Goal: Information Seeking & Learning: Understand process/instructions

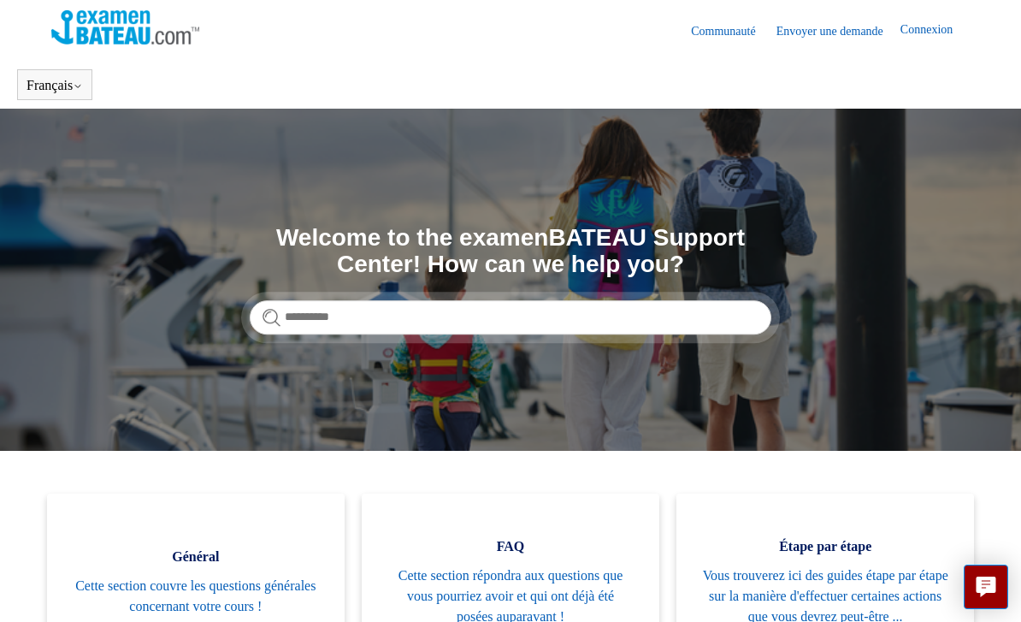
click at [83, 86] on icon at bounding box center [78, 86] width 10 height 10
click at [258, 158] on section "Recherche Welcome to the examenBATEAU Support Center! How can we help you?" at bounding box center [510, 280] width 1021 height 342
click at [0, 0] on link "English ([GEOGRAPHIC_DATA])" at bounding box center [0, 0] width 0 height 0
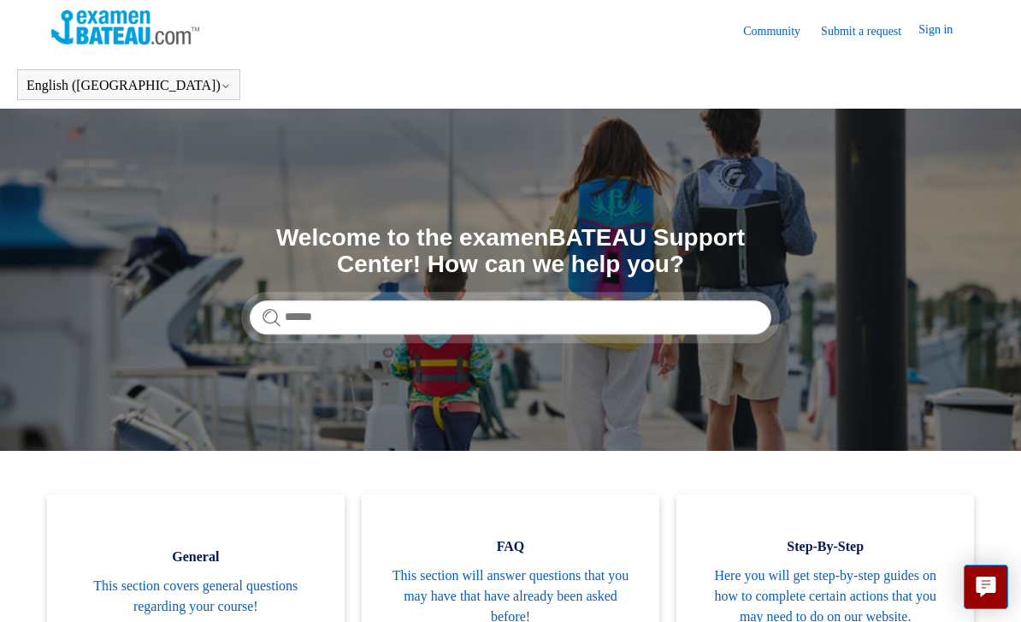
click at [0, 0] on link "Français" at bounding box center [0, 0] width 0 height 0
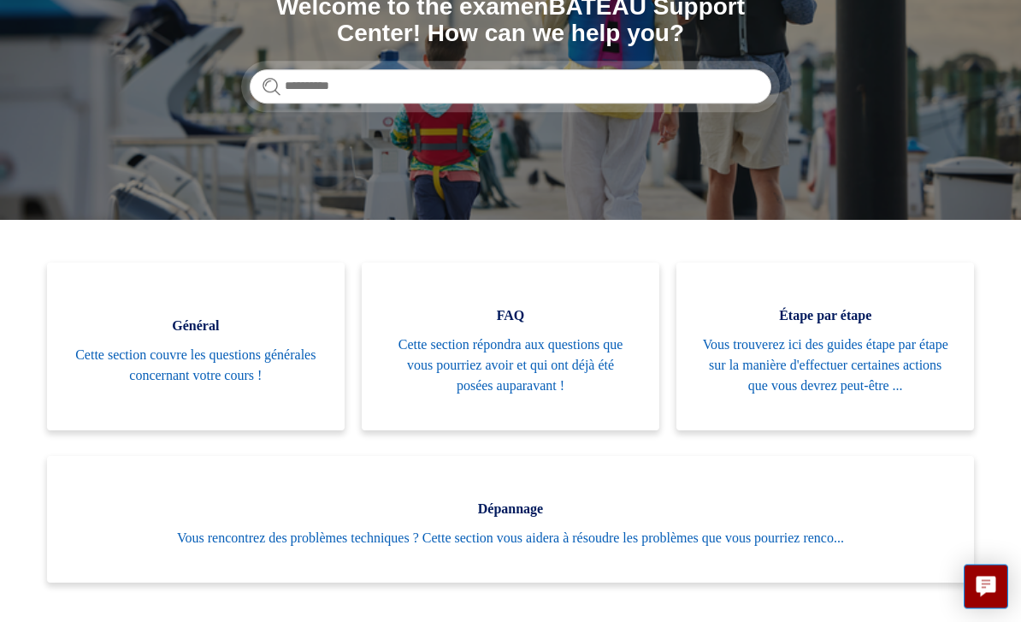
scroll to position [232, 0]
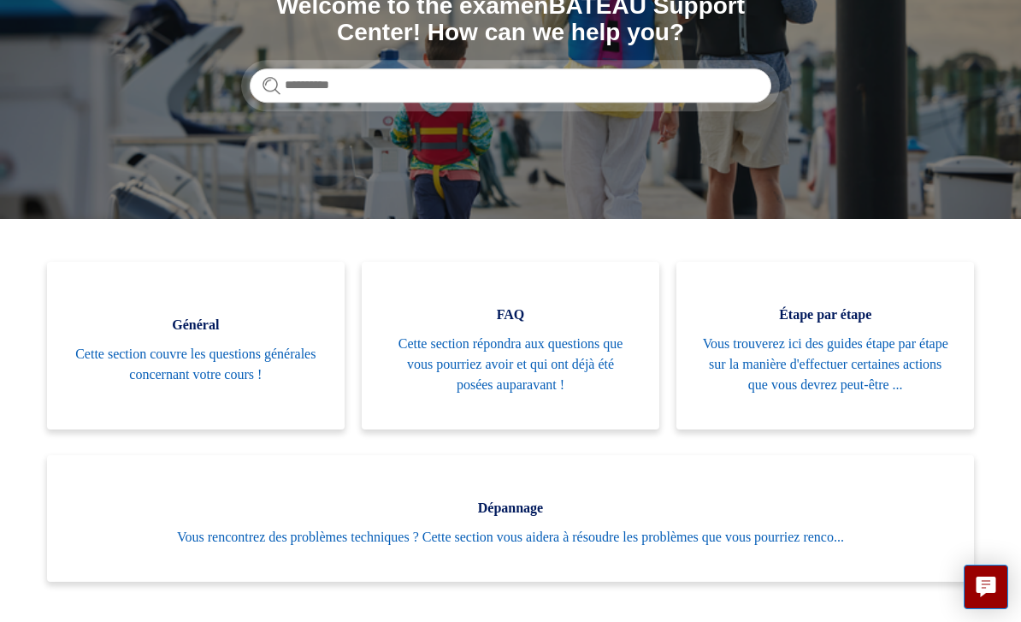
click at [613, 547] on span "Vous rencontrez des problèmes techniques ? Cette section vous aidera à résoudre…" at bounding box center [511, 537] width 876 height 21
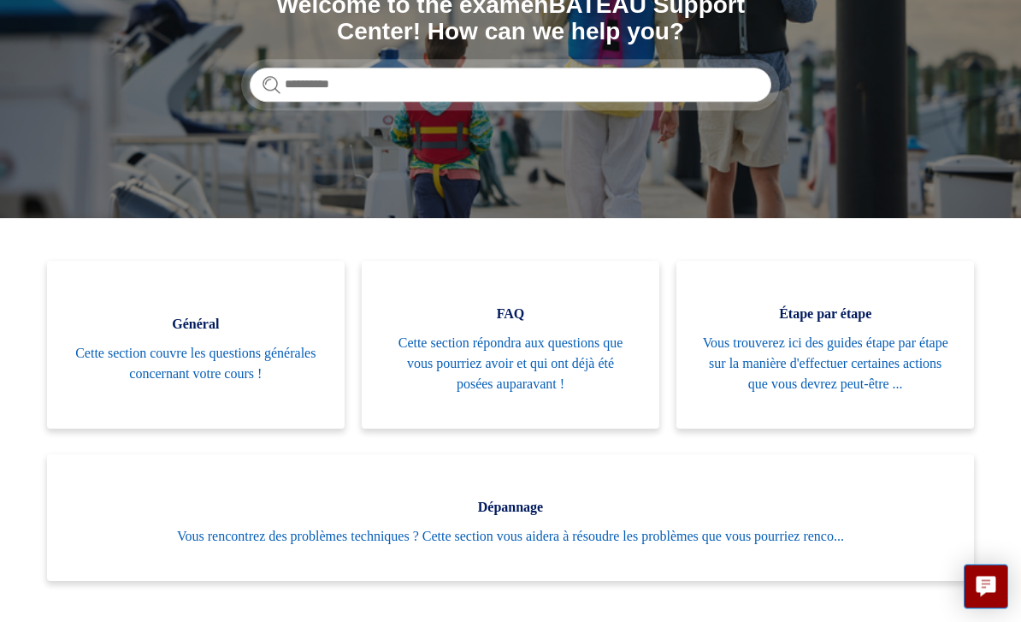
scroll to position [233, 0]
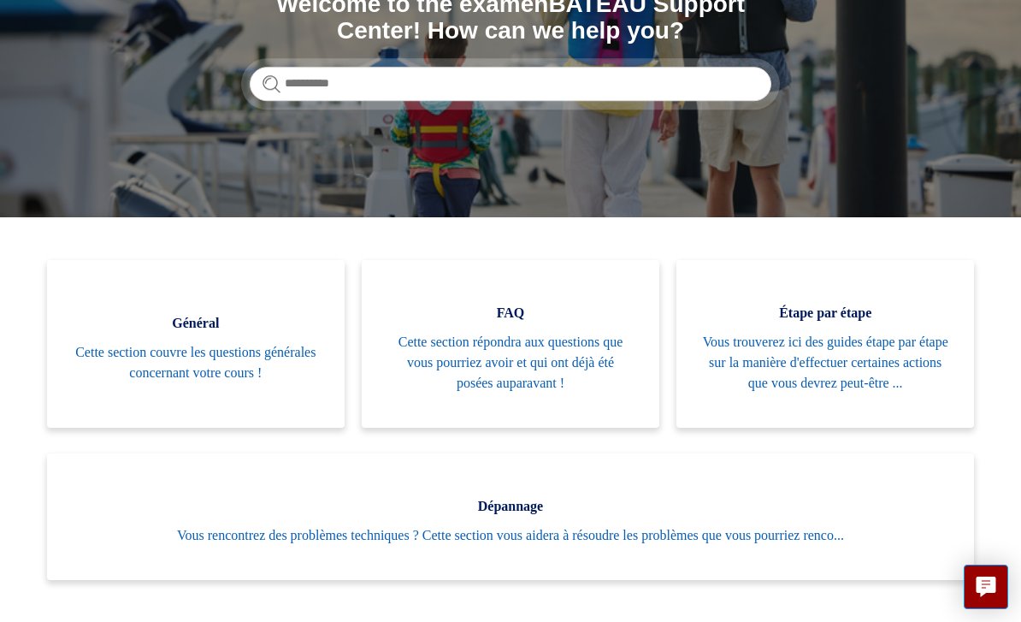
click at [824, 387] on span "Vous trouverez ici des guides étape par étape sur la manière d'effectuer certai…" at bounding box center [825, 363] width 246 height 62
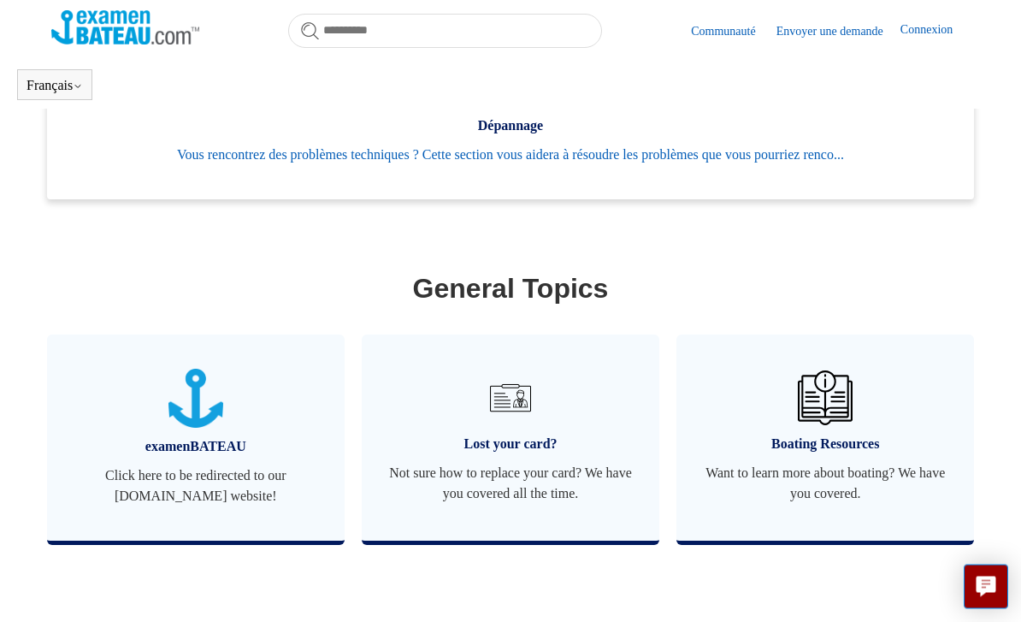
scroll to position [568, 0]
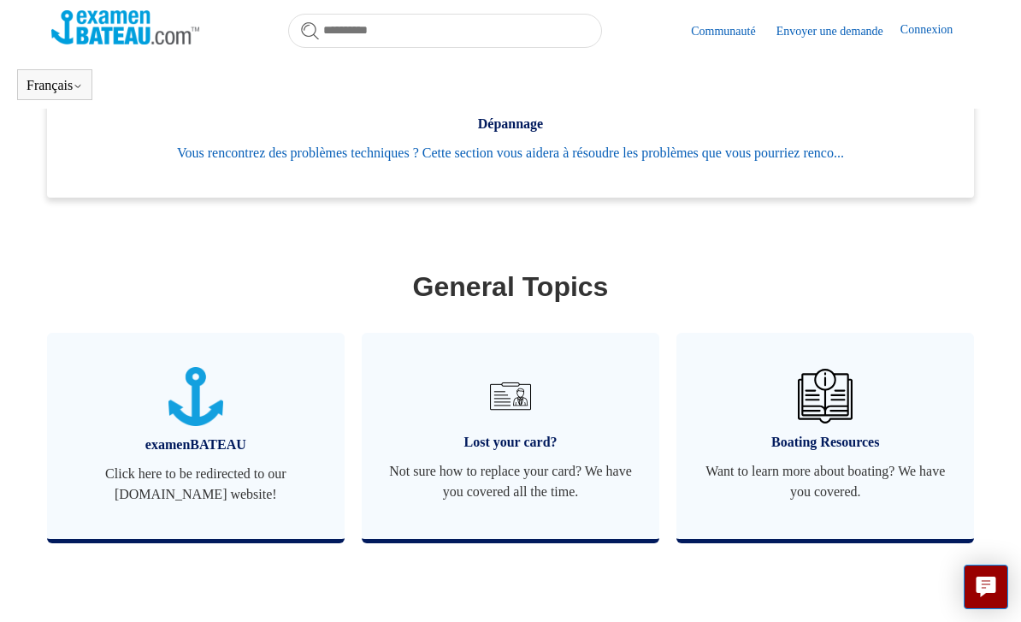
click at [506, 502] on span "Not sure how to replace your card? We have you covered all the time." at bounding box center [510, 481] width 246 height 41
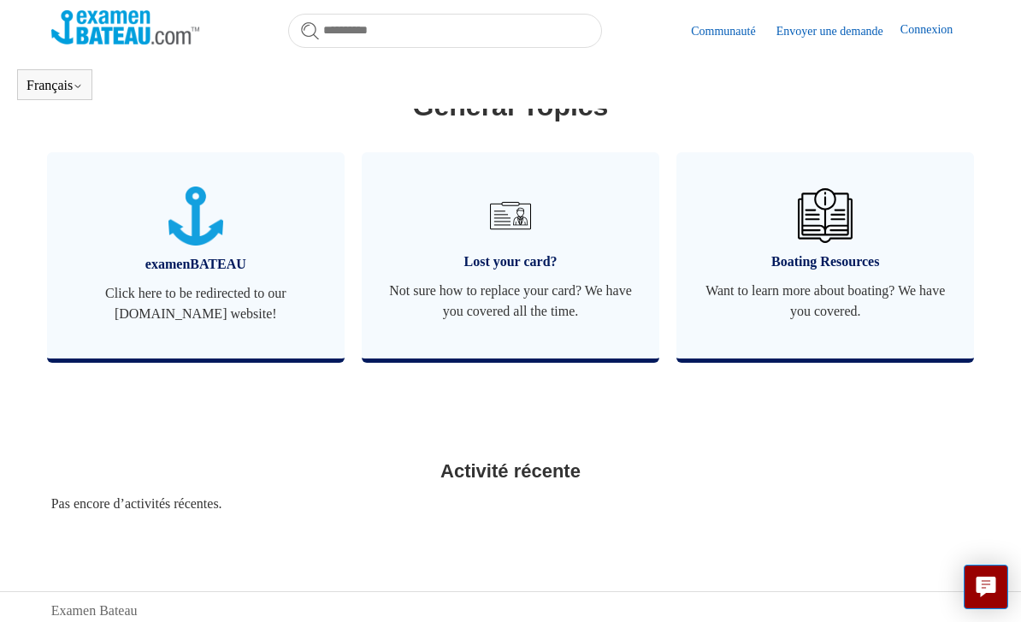
scroll to position [754, 0]
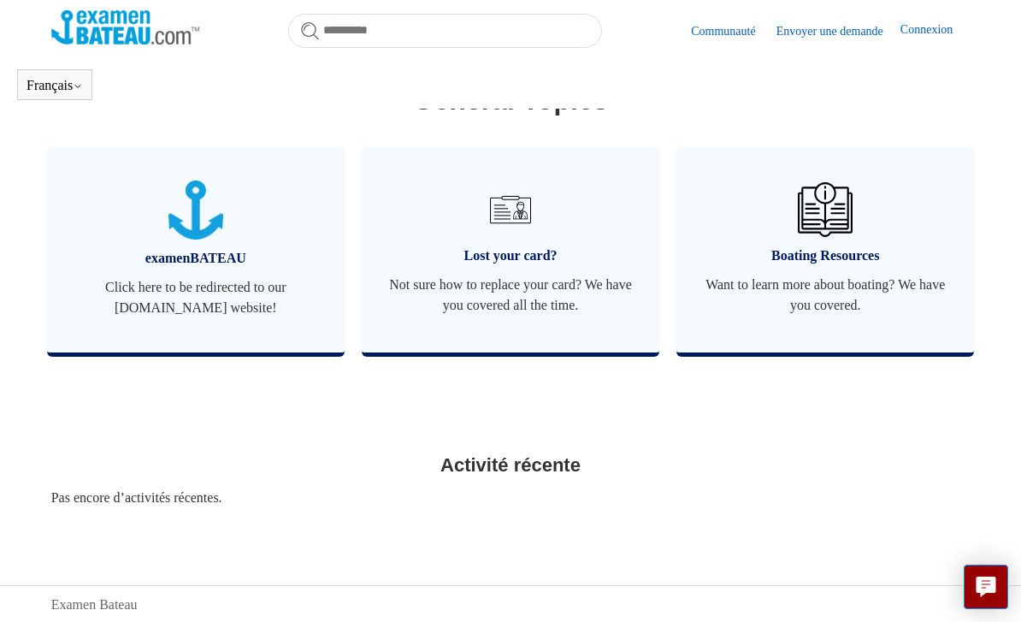
click at [523, 295] on span "Not sure how to replace your card? We have you covered all the time." at bounding box center [510, 294] width 246 height 41
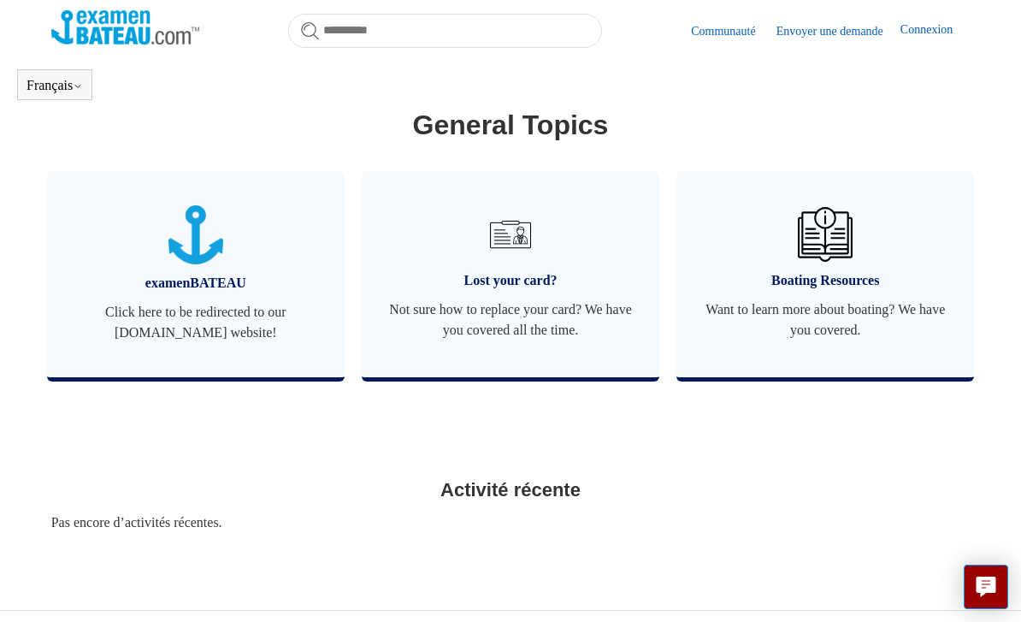
scroll to position [754, 0]
